Goal: Transaction & Acquisition: Purchase product/service

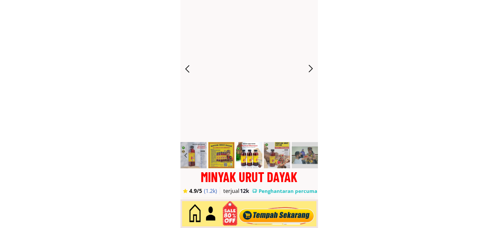
scroll to position [262, 0]
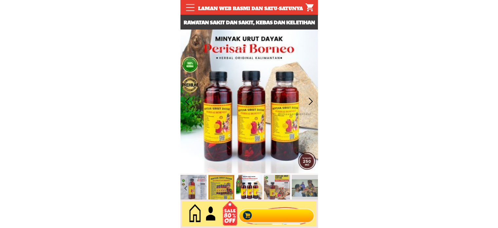
click at [306, 106] on div at bounding box center [311, 101] width 11 height 11
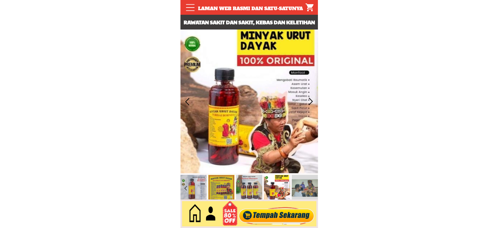
click at [306, 106] on div at bounding box center [311, 101] width 11 height 11
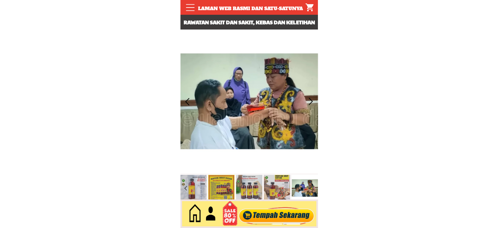
click at [306, 106] on div at bounding box center [311, 101] width 11 height 11
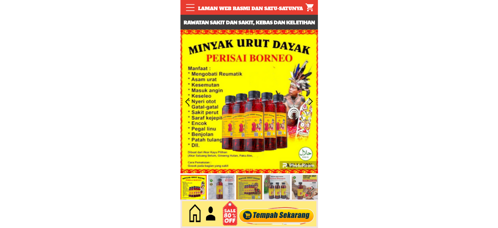
click at [306, 106] on div at bounding box center [311, 101] width 11 height 11
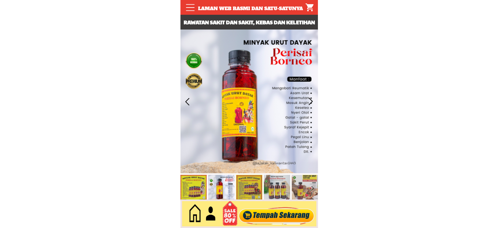
click at [305, 106] on div at bounding box center [250, 100] width 138 height 143
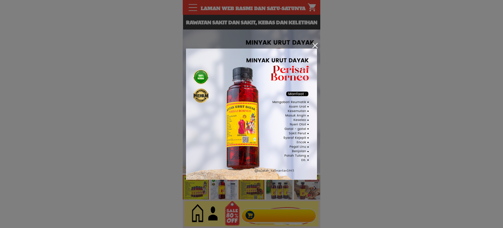
click at [313, 45] on div at bounding box center [315, 45] width 5 height 5
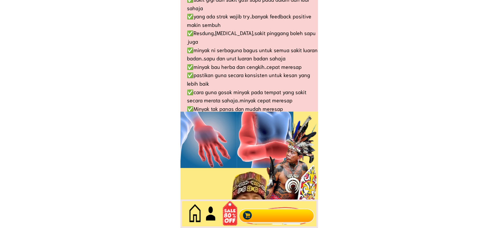
scroll to position [590, 0]
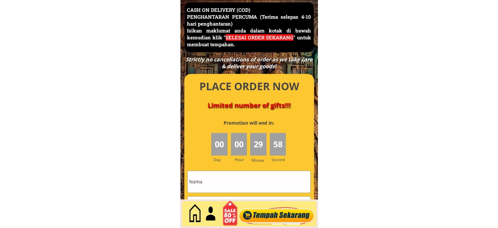
scroll to position [2941, 0]
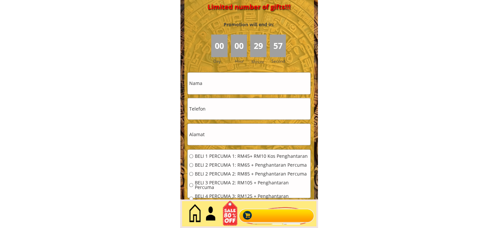
click at [228, 85] on input "text" at bounding box center [249, 82] width 123 height 21
type input "[GEOGRAPHIC_DATA]"
type input "0384159943"
type input "Thanh xuân [GEOGRAPHIC_DATA]"
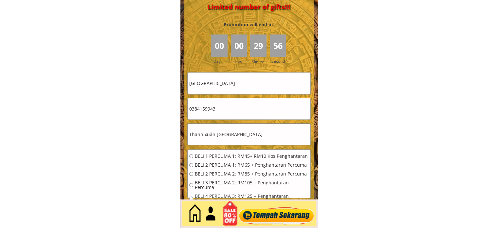
scroll to position [2973, 0]
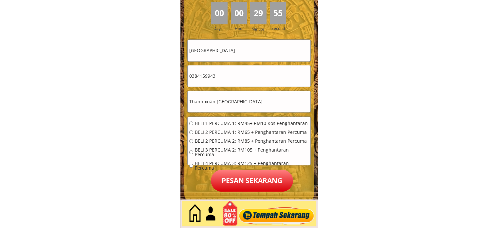
click at [192, 133] on input "radio" at bounding box center [191, 132] width 4 height 4
radio input "true"
click at [239, 187] on p "Pesan sekarang" at bounding box center [252, 180] width 82 height 22
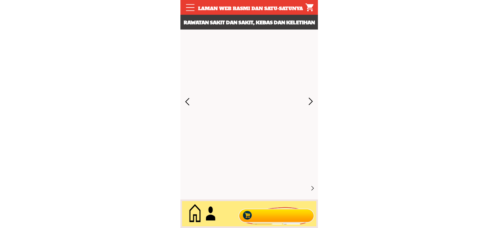
scroll to position [2973, 0]
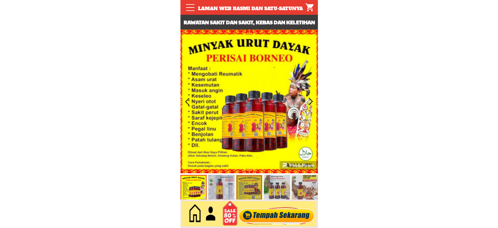
scroll to position [164, 0]
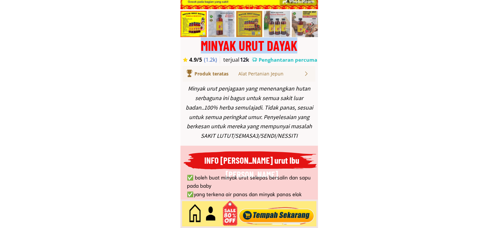
drag, startPoint x: 202, startPoint y: 46, endPoint x: 313, endPoint y: 47, distance: 110.7
click at [313, 47] on div "MINYAK URUT DAYAK" at bounding box center [250, 45] width 138 height 13
copy div "MINYAK URUT DAYAK"
